Goal: Navigation & Orientation: Find specific page/section

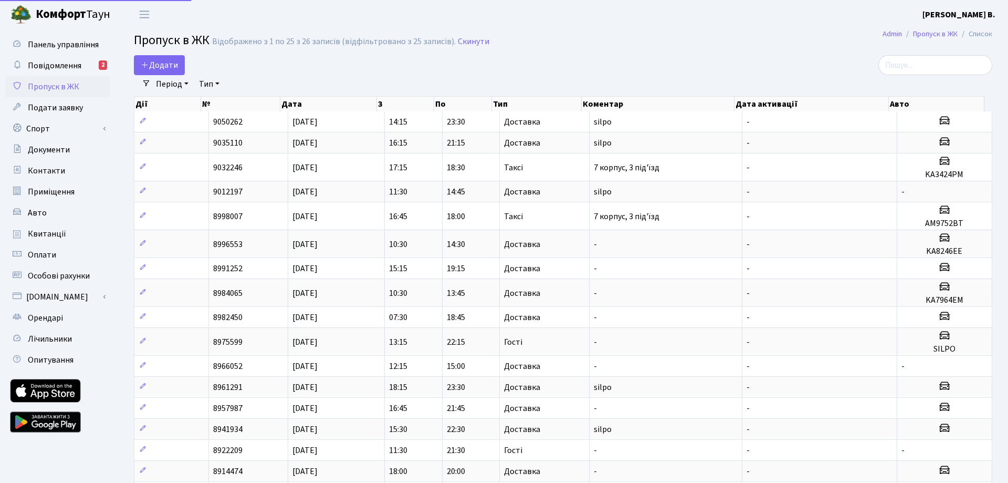
select select "25"
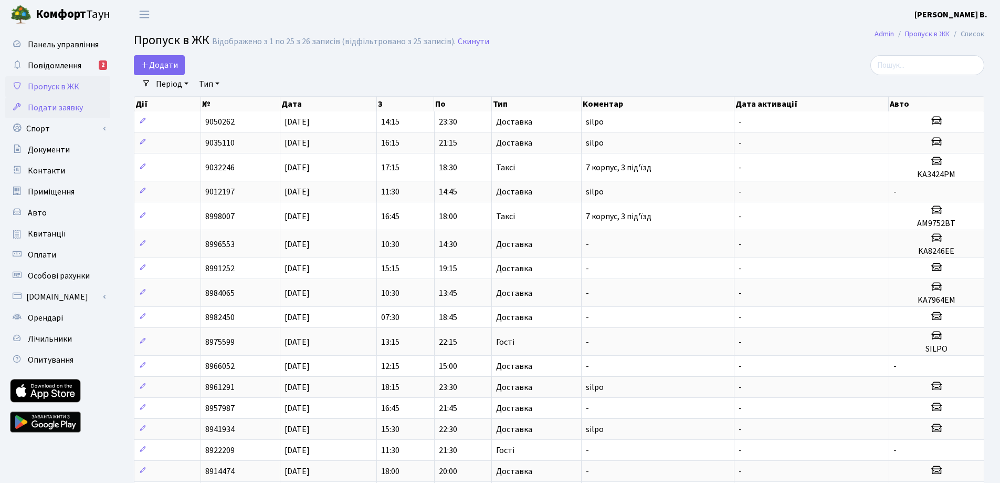
click at [64, 103] on span "Подати заявку" at bounding box center [55, 108] width 55 height 12
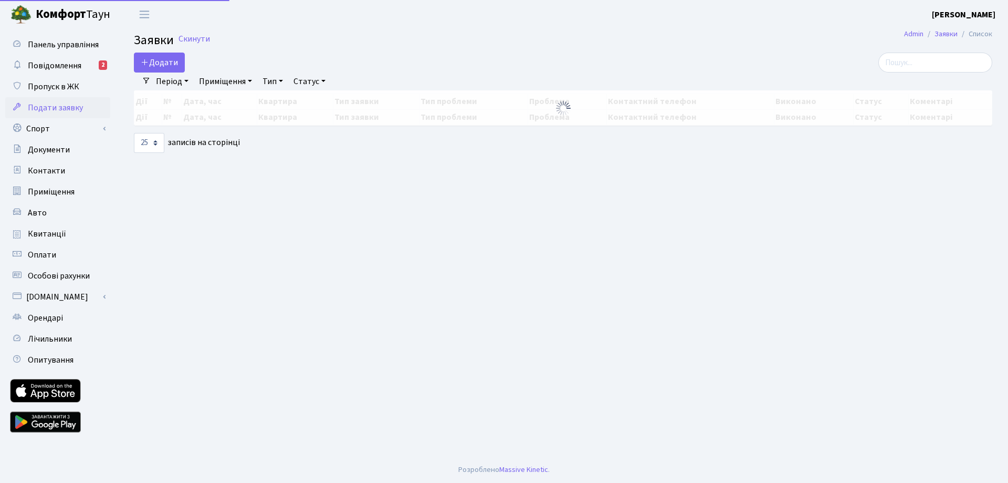
select select "25"
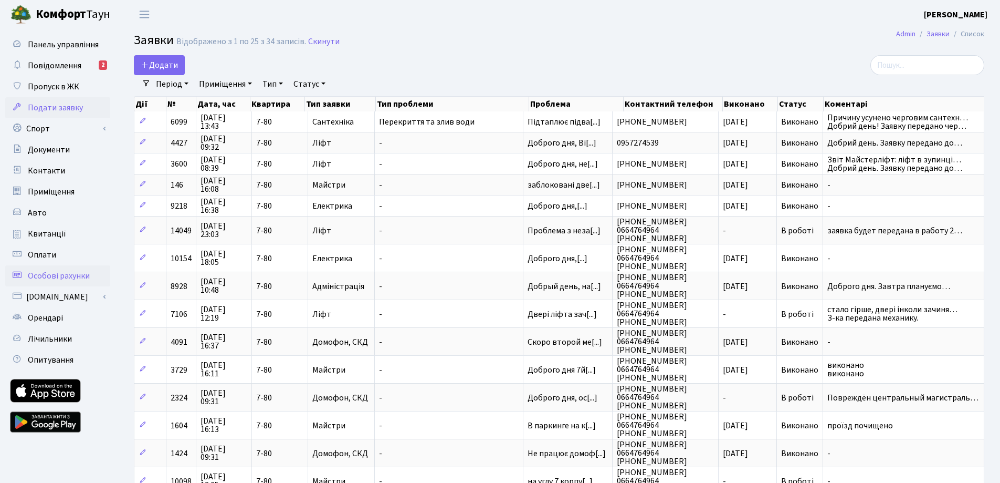
click at [67, 277] on span "Особові рахунки" at bounding box center [59, 276] width 62 height 12
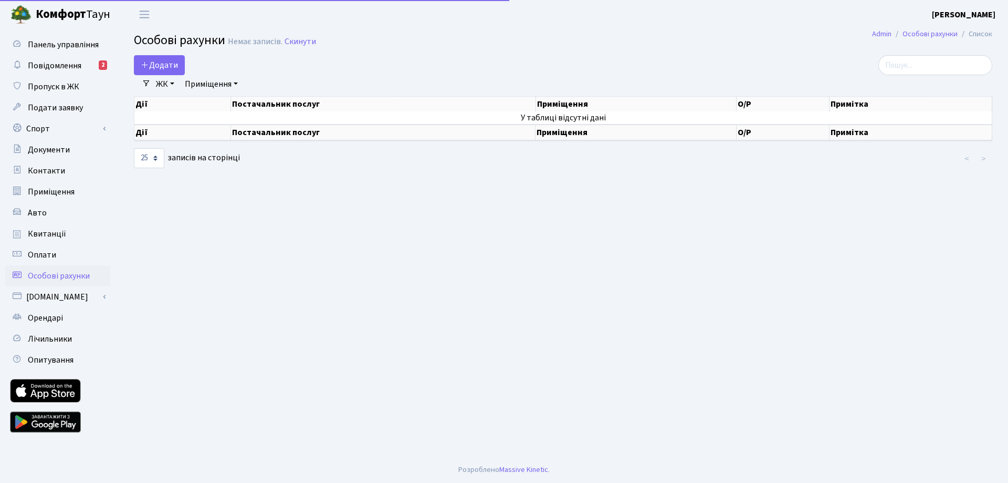
select select "25"
click at [66, 237] on link "Квитанції" at bounding box center [57, 233] width 105 height 21
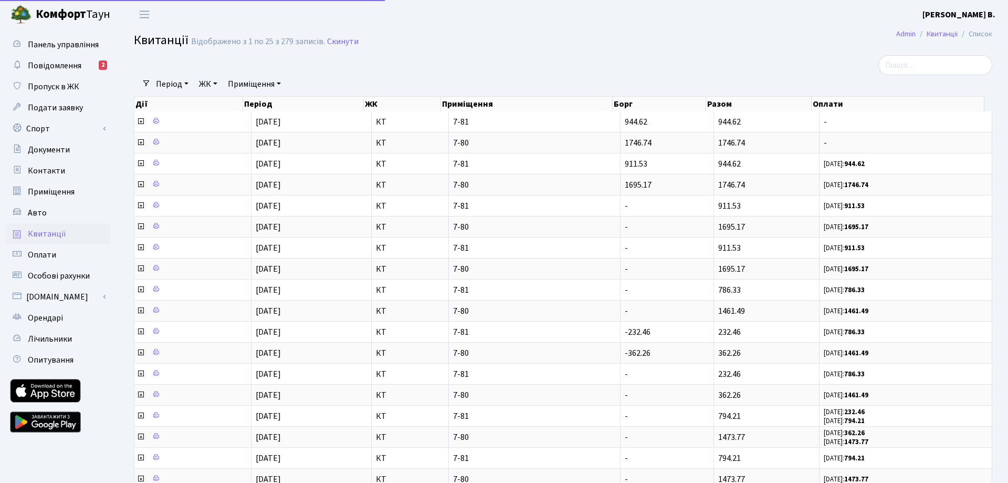
select select "25"
